Goal: Information Seeking & Learning: Compare options

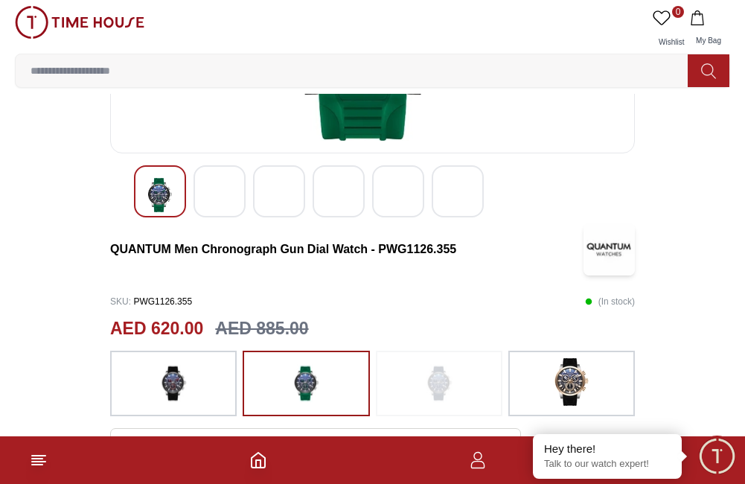
scroll to position [288, 0]
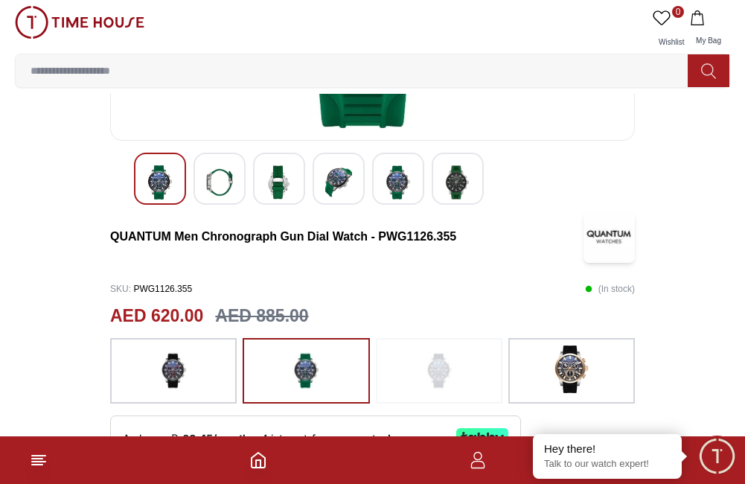
click at [577, 381] on img at bounding box center [571, 369] width 37 height 48
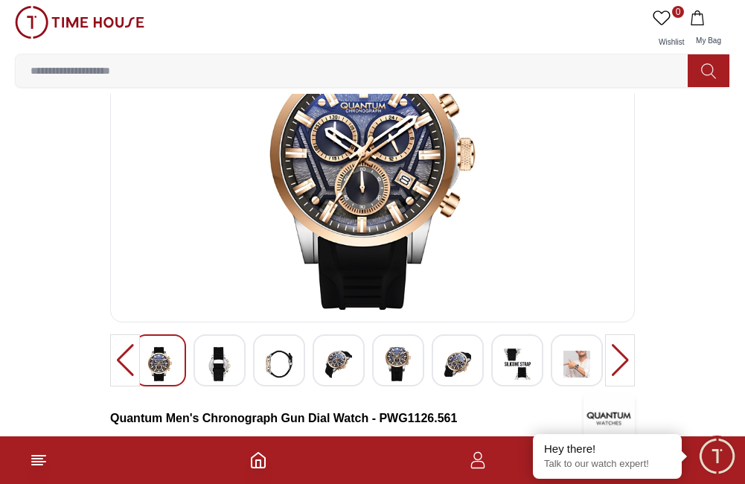
scroll to position [103, 0]
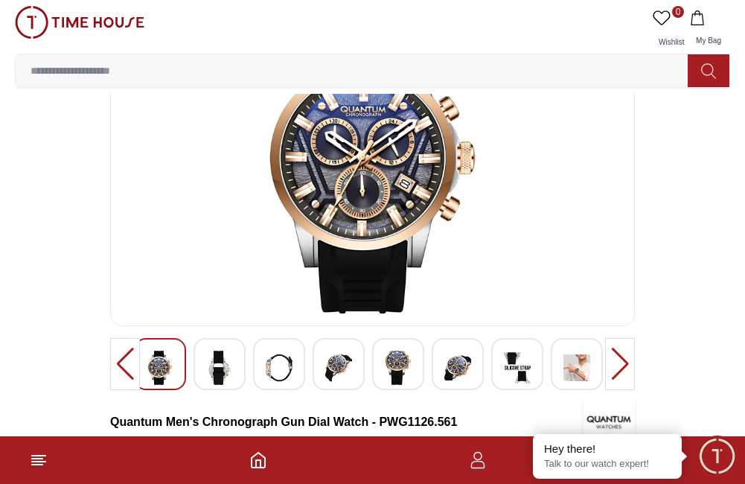
click at [629, 359] on div at bounding box center [620, 364] width 30 height 52
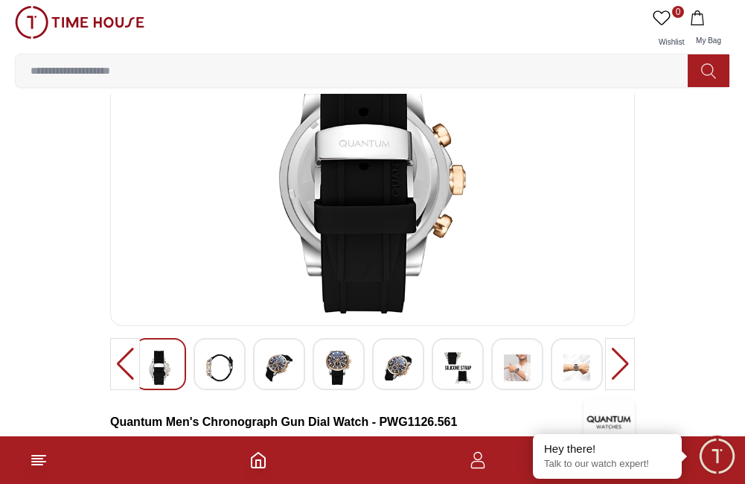
click at [616, 358] on div at bounding box center [620, 364] width 30 height 52
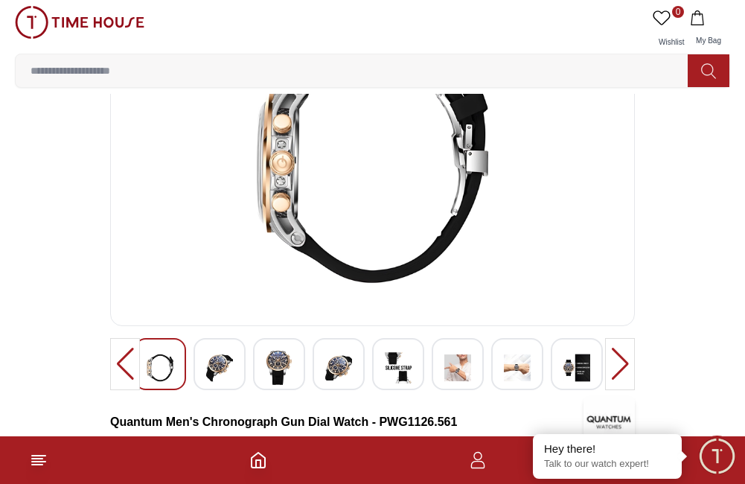
click at [618, 362] on div at bounding box center [620, 364] width 30 height 52
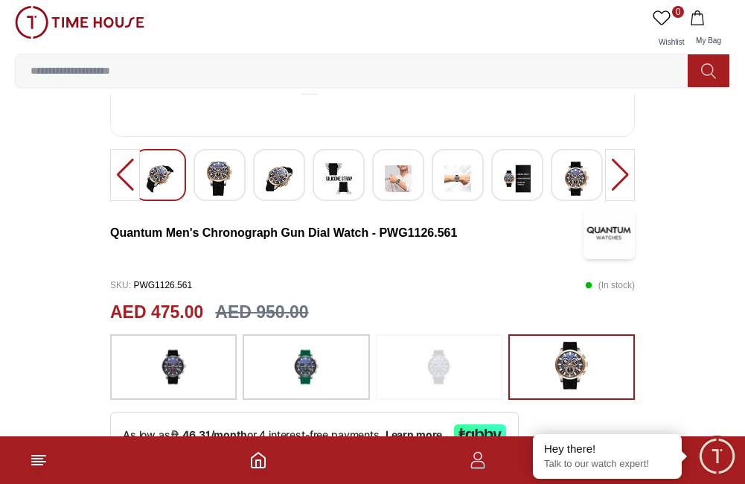
scroll to position [293, 0]
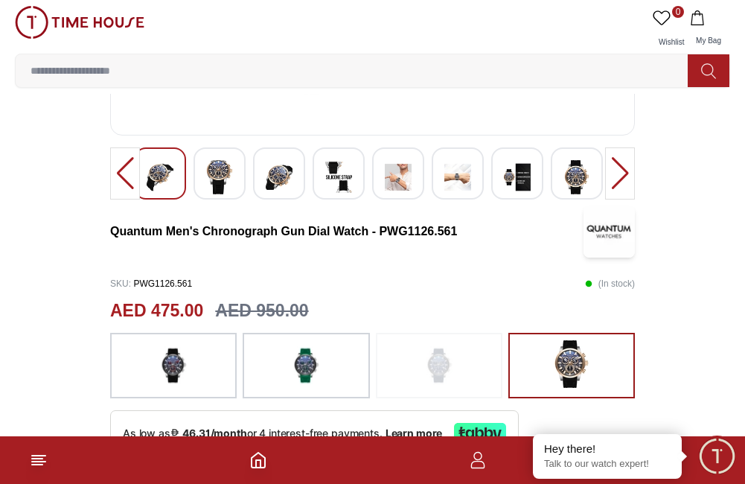
click at [188, 376] on img at bounding box center [173, 365] width 37 height 51
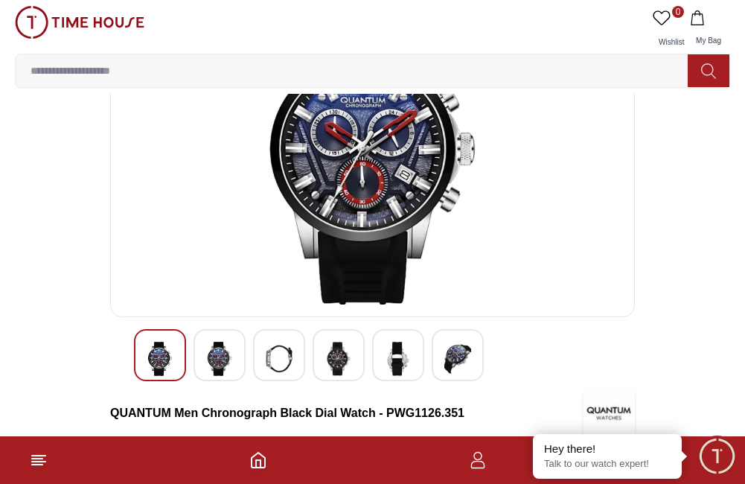
scroll to position [106, 0]
